Goal: Information Seeking & Learning: Learn about a topic

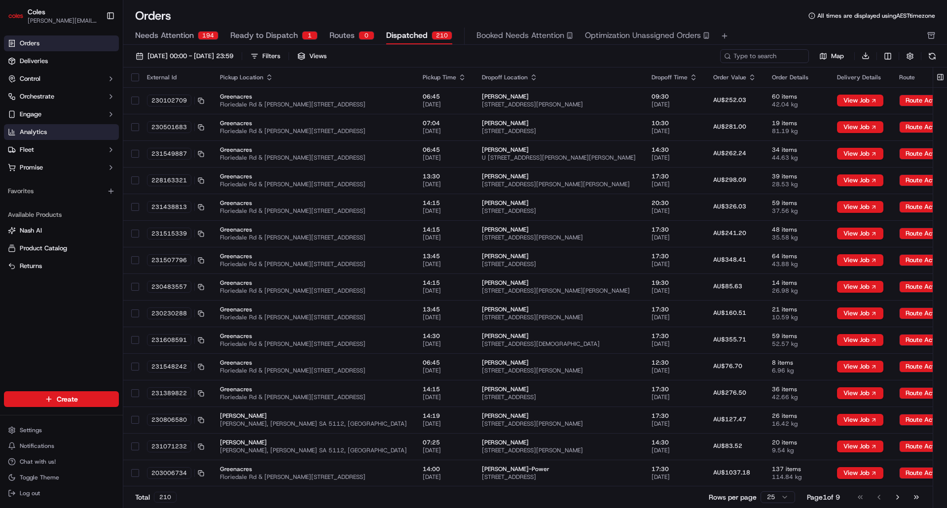
click at [54, 130] on link "Analytics" at bounding box center [61, 132] width 115 height 16
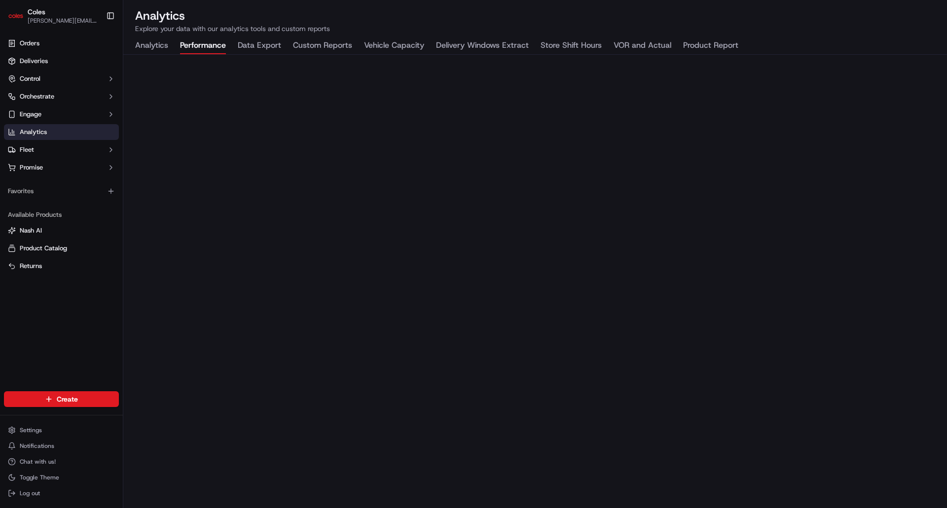
click at [212, 49] on button "Performance" at bounding box center [203, 45] width 46 height 17
click at [661, 42] on button "VOR and Actual" at bounding box center [642, 45] width 58 height 17
click at [413, 49] on button "Vehicle Capacity" at bounding box center [394, 45] width 60 height 17
click at [149, 47] on button "Analytics" at bounding box center [151, 45] width 33 height 17
click at [199, 45] on button "Performance" at bounding box center [203, 45] width 46 height 17
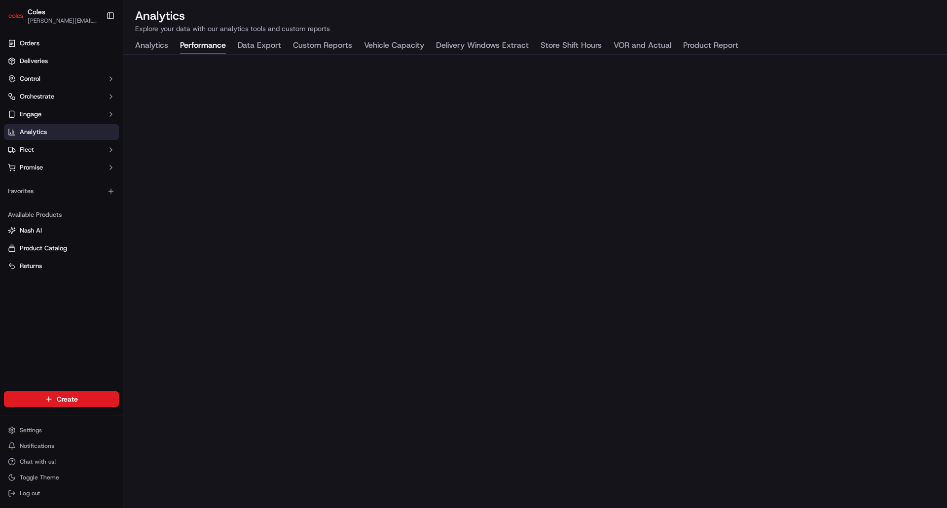
click at [401, 45] on button "Vehicle Capacity" at bounding box center [394, 45] width 60 height 17
click at [162, 44] on button "Analytics" at bounding box center [151, 45] width 33 height 17
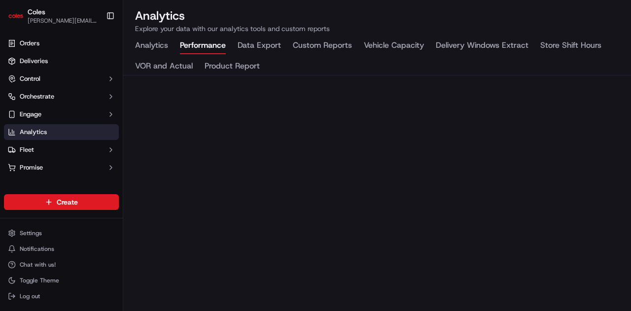
click at [217, 45] on button "Performance" at bounding box center [203, 45] width 46 height 17
click at [256, 44] on button "Data Export" at bounding box center [259, 45] width 43 height 17
click at [310, 48] on button "Custom Reports" at bounding box center [322, 45] width 59 height 17
click at [413, 43] on button "Vehicle Capacity" at bounding box center [394, 45] width 60 height 17
click at [459, 41] on button "Delivery Windows Extract" at bounding box center [482, 45] width 93 height 17
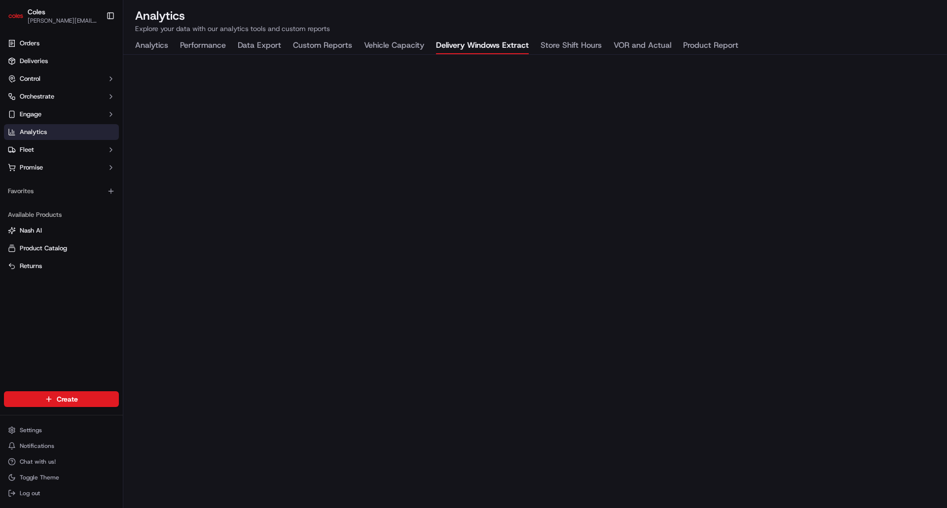
click at [45, 131] on span "Analytics" at bounding box center [33, 132] width 27 height 9
click at [154, 45] on button "Analytics" at bounding box center [151, 45] width 33 height 17
click at [469, 39] on button "Delivery Windows Extract" at bounding box center [482, 45] width 93 height 17
click at [617, 42] on button "VOR and Actual" at bounding box center [642, 45] width 58 height 17
click at [714, 46] on button "Product Report" at bounding box center [710, 45] width 55 height 17
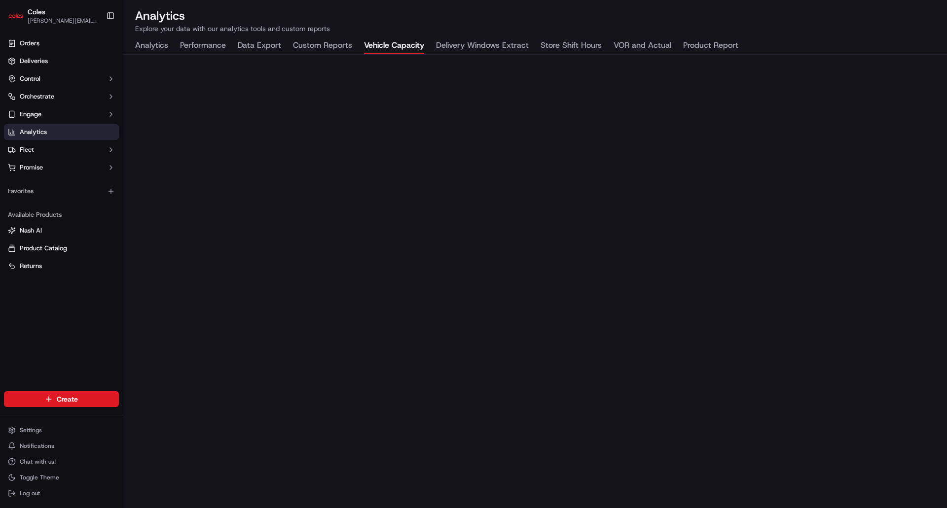
click at [398, 45] on button "Vehicle Capacity" at bounding box center [394, 45] width 60 height 17
click at [315, 47] on button "Custom Reports" at bounding box center [322, 45] width 59 height 17
click at [239, 45] on button "Data Export" at bounding box center [259, 45] width 43 height 17
click at [202, 46] on button "Performance" at bounding box center [203, 45] width 46 height 17
